Goal: Information Seeking & Learning: Check status

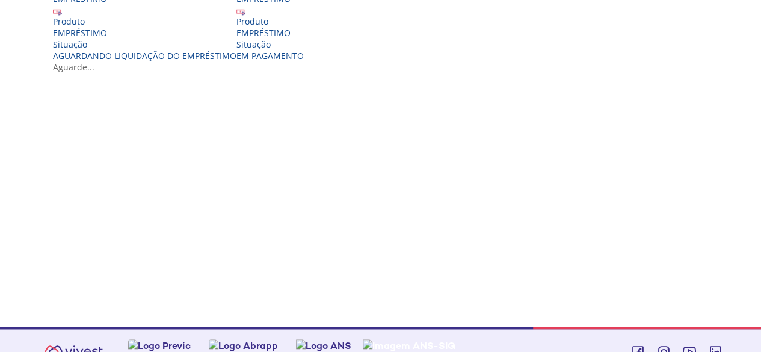
scroll to position [327, 0]
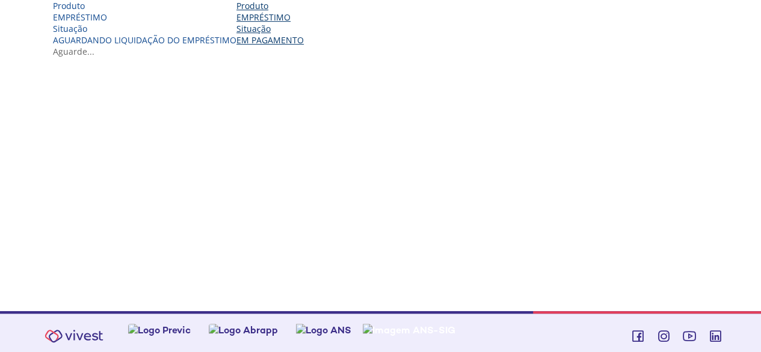
click at [304, 34] on div "Situação" at bounding box center [269, 28] width 67 height 11
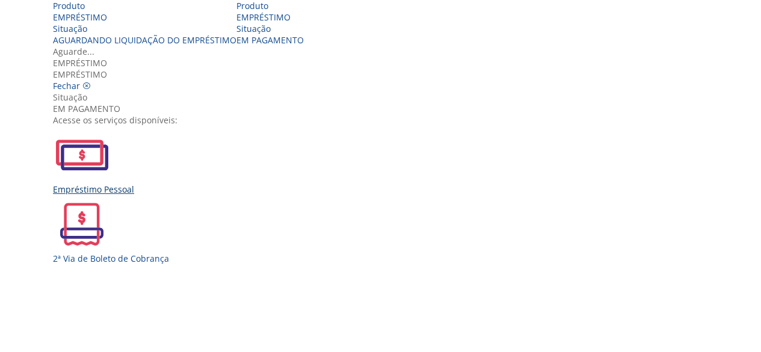
click at [111, 183] on img "Vivest" at bounding box center [82, 155] width 58 height 58
